Goal: Task Accomplishment & Management: Use online tool/utility

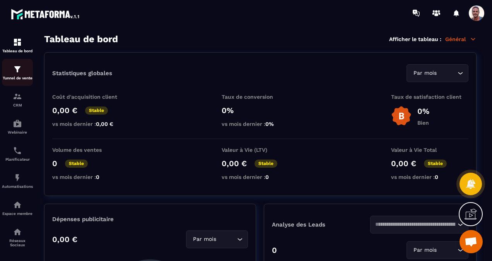
click at [21, 72] on img at bounding box center [17, 69] width 9 height 9
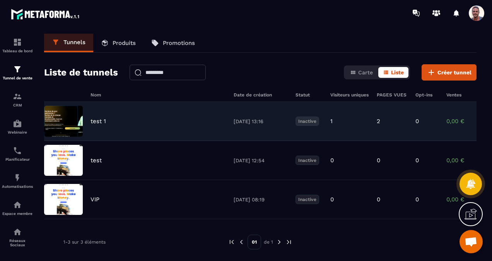
click at [75, 124] on img at bounding box center [63, 121] width 39 height 31
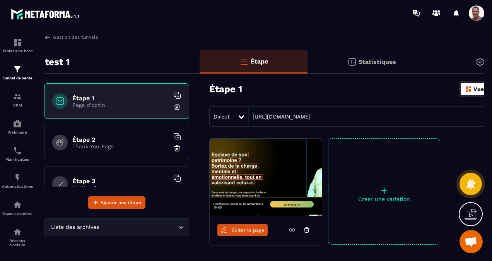
click at [246, 230] on span "Éditer la page" at bounding box center [247, 230] width 33 height 6
